Goal: Transaction & Acquisition: Purchase product/service

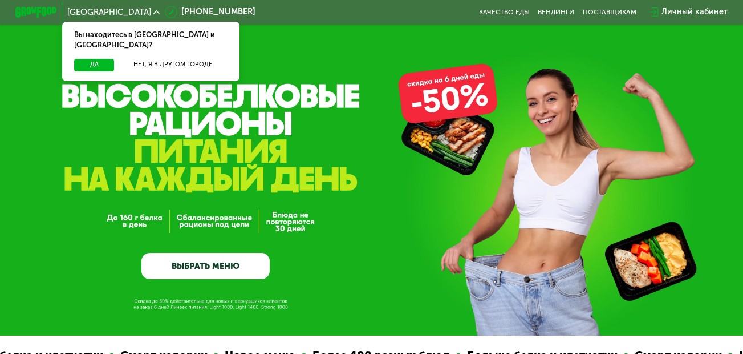
click at [88, 44] on div "Вы находитесь в [GEOGRAPHIC_DATA] и [GEOGRAPHIC_DATA]?" at bounding box center [150, 40] width 177 height 37
click at [104, 59] on button "Да" at bounding box center [94, 65] width 40 height 13
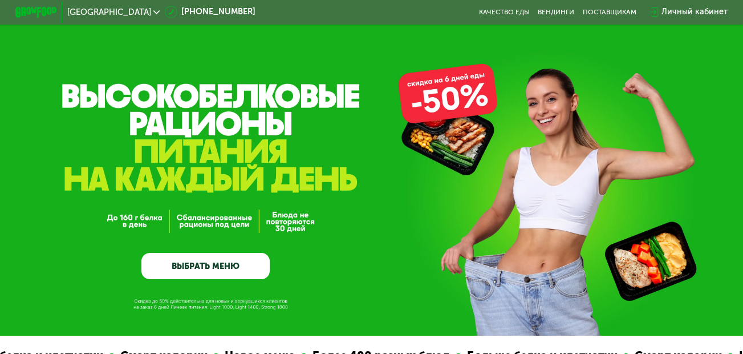
click at [215, 264] on link "ВЫБРАТЬ МЕНЮ" at bounding box center [205, 266] width 128 height 26
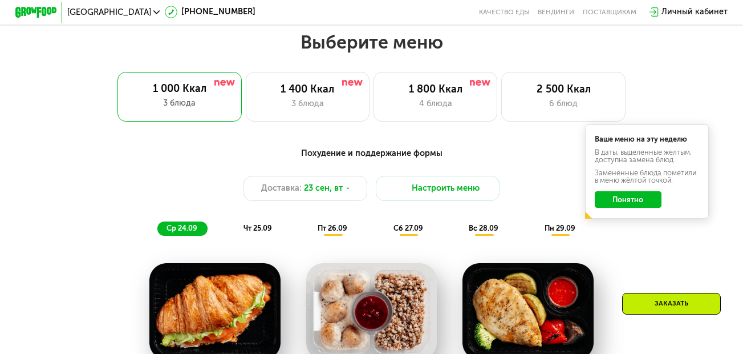
scroll to position [663, 0]
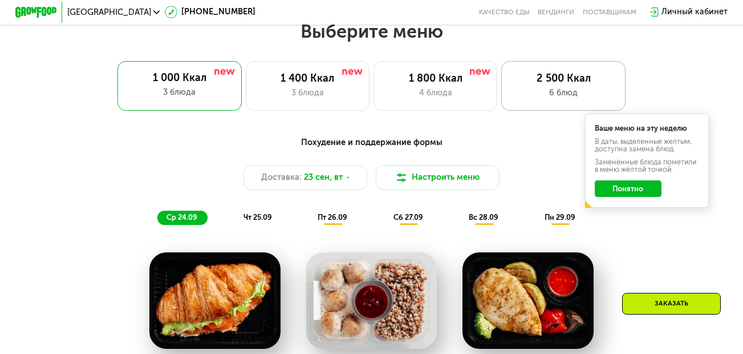
click at [576, 99] on div "6 блюд" at bounding box center [564, 93] width 102 height 13
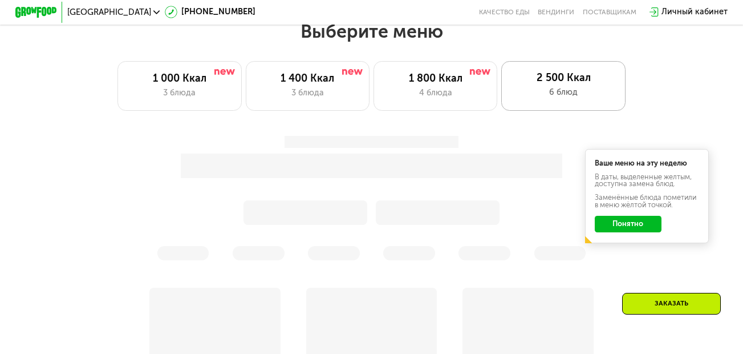
click at [581, 91] on div "6 блюд" at bounding box center [563, 92] width 103 height 13
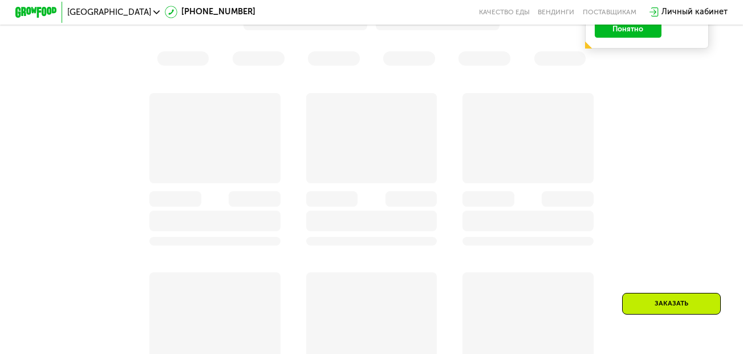
scroll to position [891, 0]
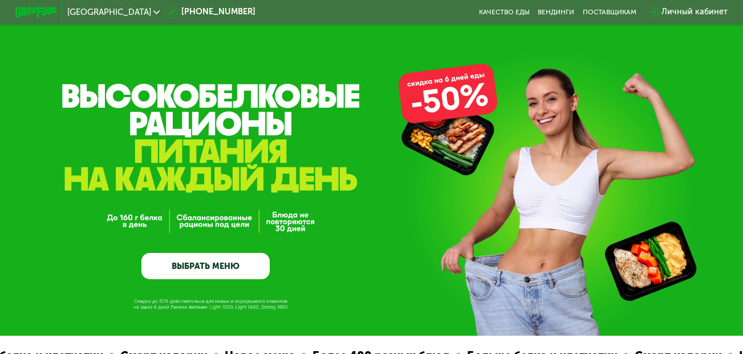
click at [242, 272] on link "ВЫБРАТЬ МЕНЮ" at bounding box center [205, 266] width 128 height 26
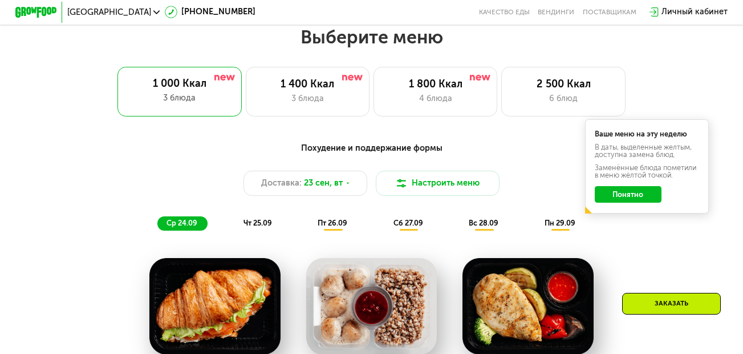
scroll to position [663, 0]
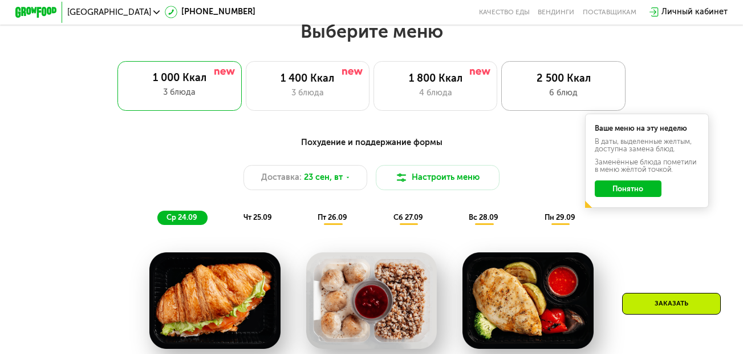
click at [576, 95] on div "6 блюд" at bounding box center [564, 93] width 102 height 13
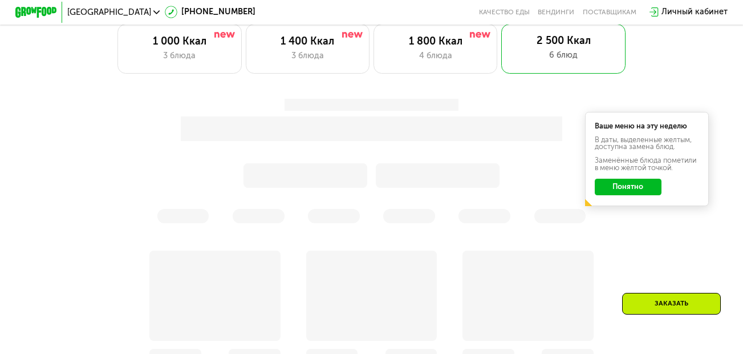
scroll to position [720, 0]
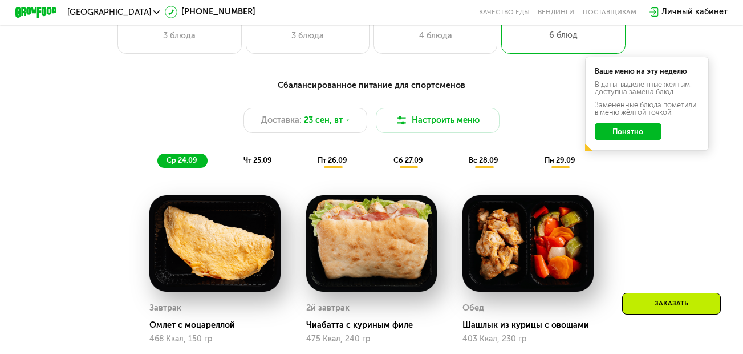
click at [624, 134] on button "Понятно" at bounding box center [628, 131] width 67 height 17
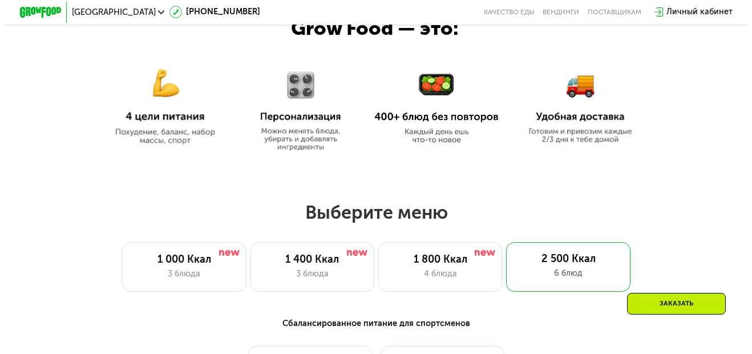
scroll to position [628, 0]
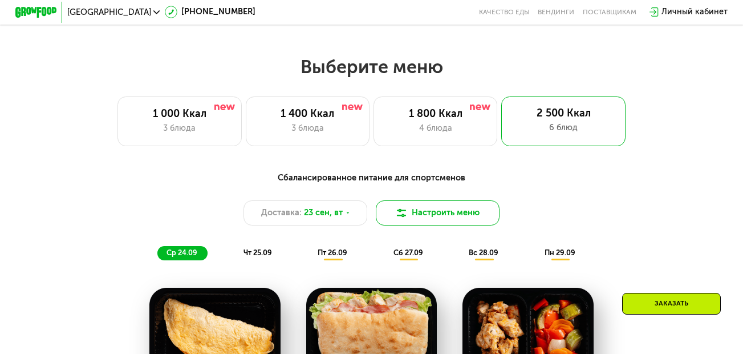
click at [436, 213] on button "Настроить меню" at bounding box center [438, 212] width 124 height 25
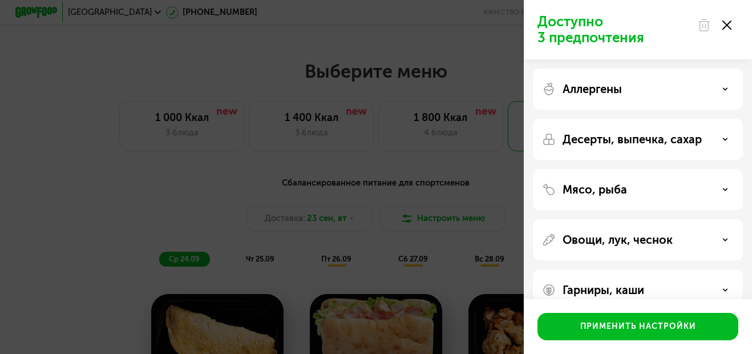
click at [625, 134] on p "Десерты, выпечка, сахар" at bounding box center [632, 139] width 139 height 14
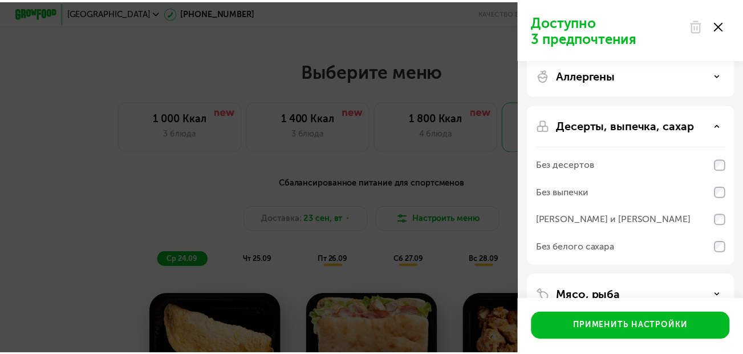
scroll to position [0, 0]
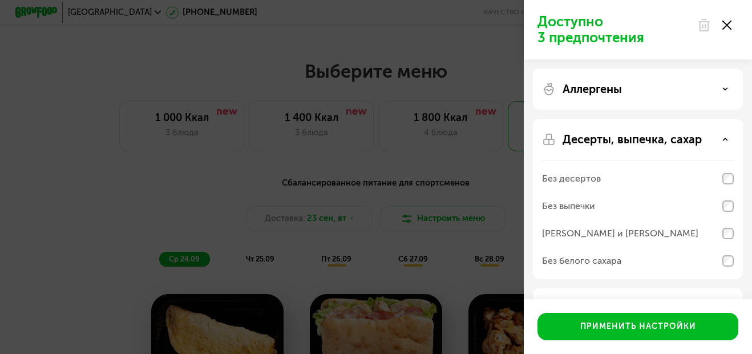
click at [435, 110] on div "Доступно 3 предпочтения Аллергены Десерты, выпечка, сахар Без десертов Без выпе…" at bounding box center [376, 177] width 752 height 354
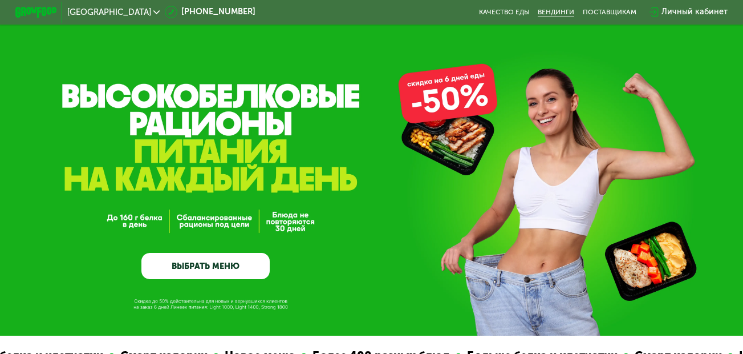
click at [572, 13] on link "Вендинги" at bounding box center [556, 12] width 37 height 8
click at [16, 11] on img at bounding box center [35, 12] width 41 height 11
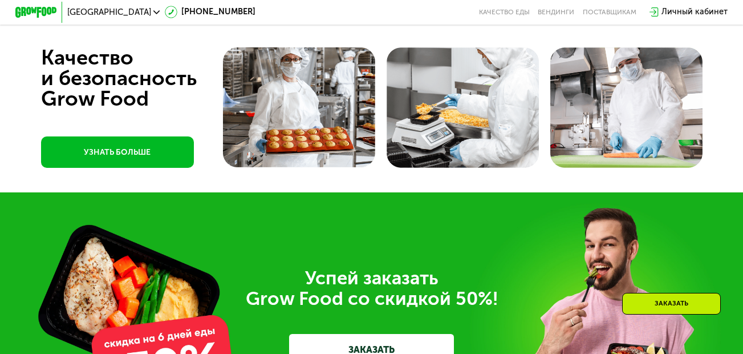
scroll to position [3583, 0]
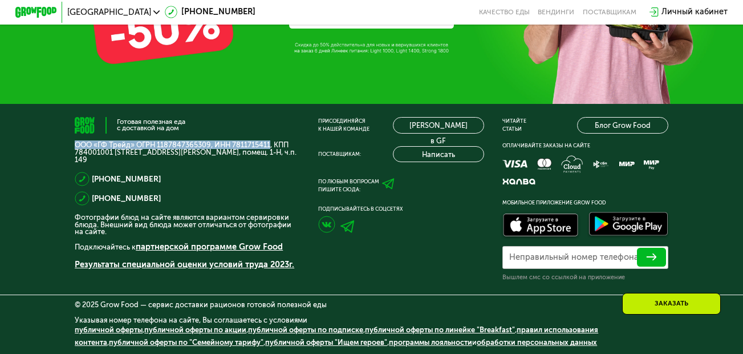
drag, startPoint x: 64, startPoint y: 144, endPoint x: 268, endPoint y: 139, distance: 203.7
click at [268, 139] on div "Готовая полезная еда с доставкой на дом ООО «ГФ Трейд» ОГРН 1187847365309, ИНН …" at bounding box center [371, 229] width 743 height 250
